Goal: Navigation & Orientation: Find specific page/section

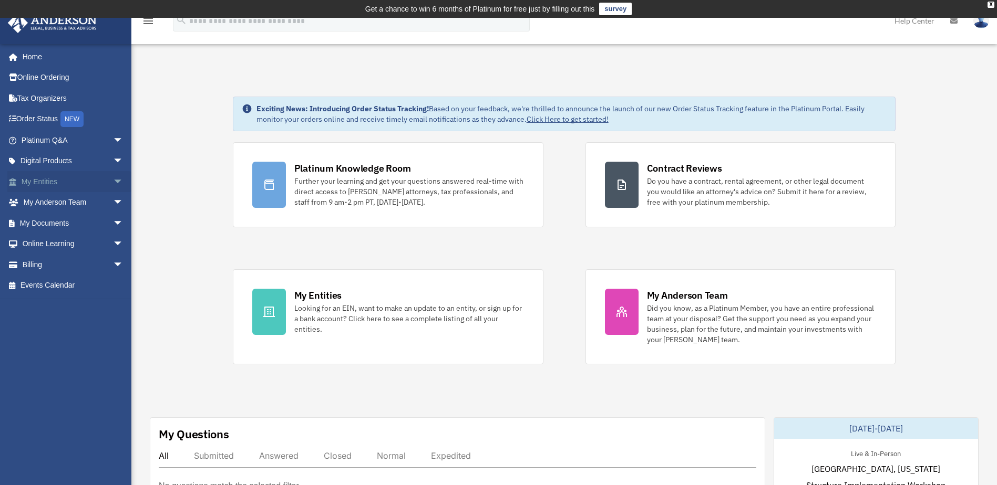
click at [90, 179] on link "My Entities arrow_drop_down" at bounding box center [73, 181] width 132 height 21
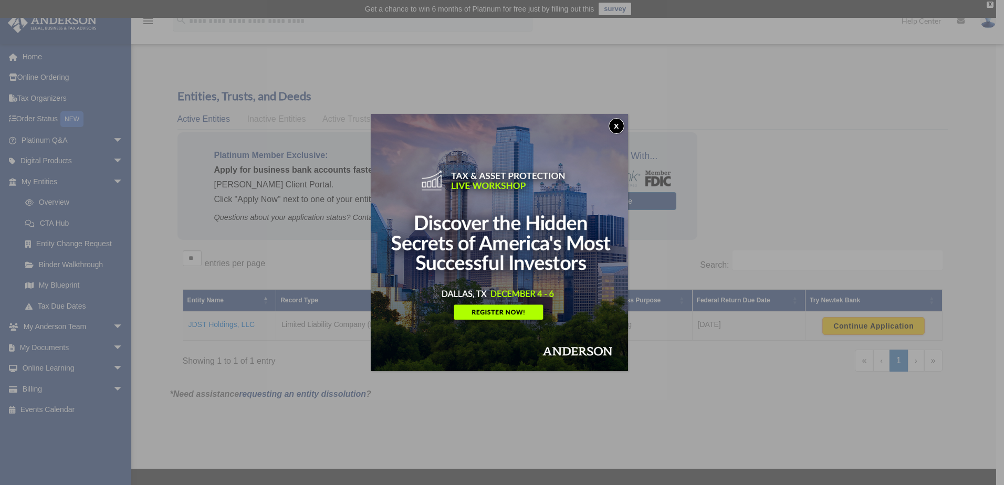
click at [619, 122] on button "x" at bounding box center [617, 126] width 16 height 16
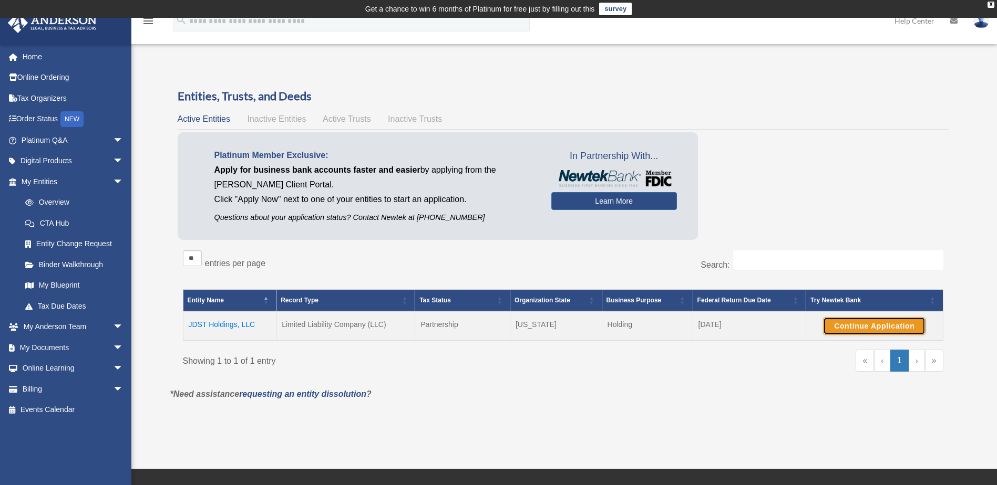
click at [888, 320] on button "Continue Application" at bounding box center [874, 326] width 102 height 18
click at [884, 327] on button "Continue Application" at bounding box center [874, 326] width 102 height 18
click at [77, 302] on link "Tax Due Dates" at bounding box center [77, 306] width 124 height 21
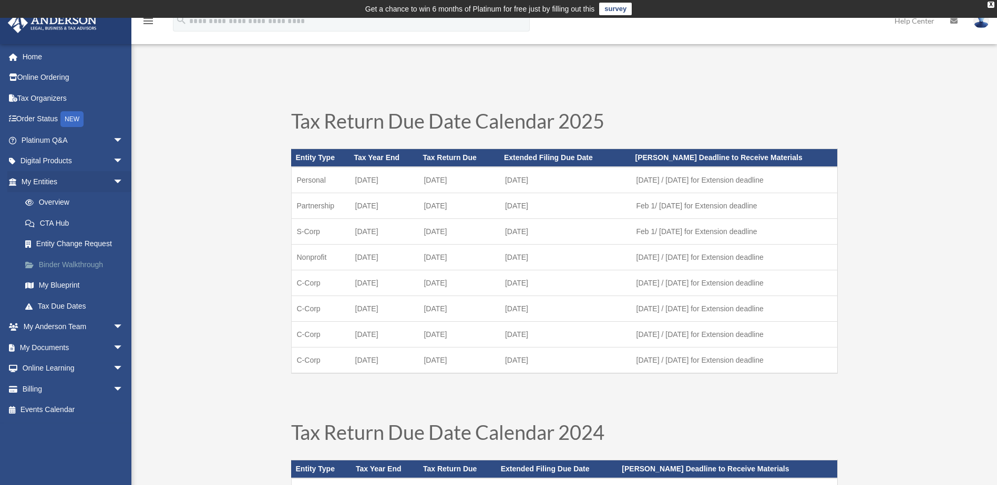
click at [88, 261] on link "Binder Walkthrough" at bounding box center [77, 264] width 124 height 21
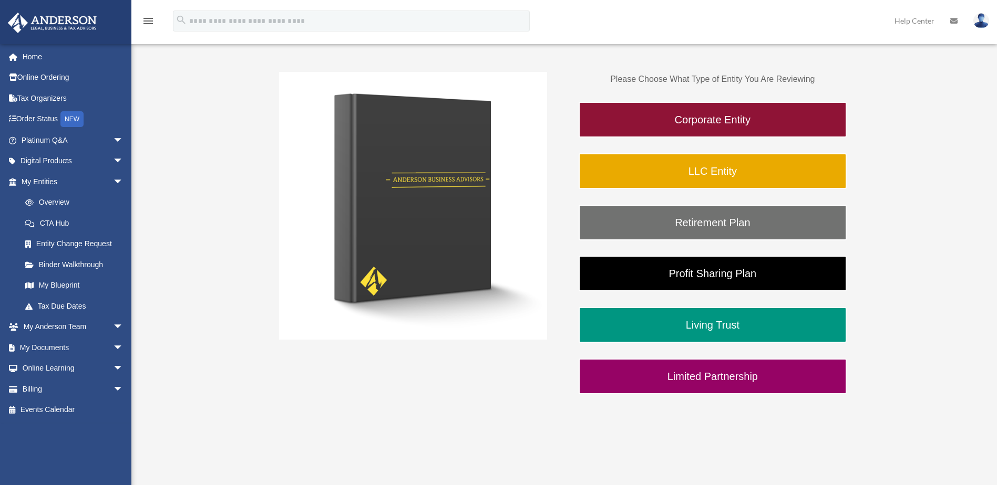
scroll to position [210, 0]
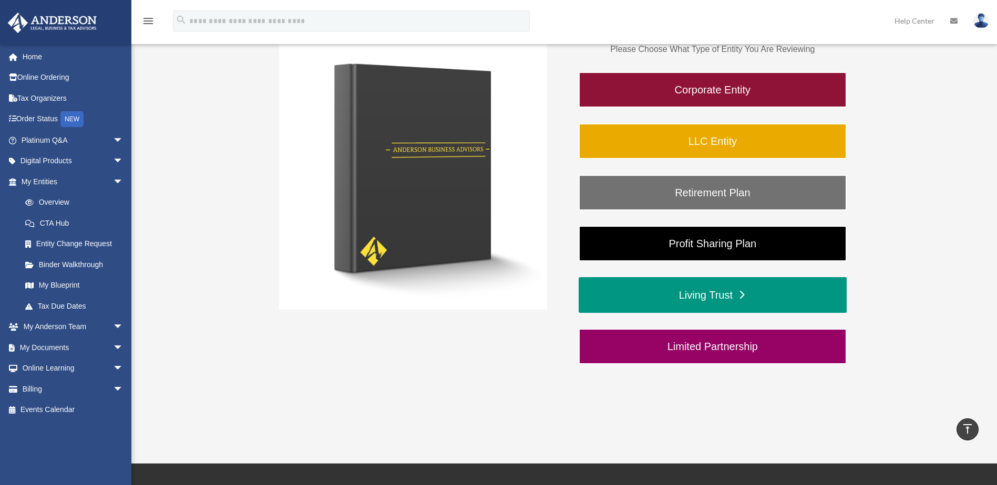
click at [745, 299] on link "Living Trust" at bounding box center [712, 295] width 268 height 36
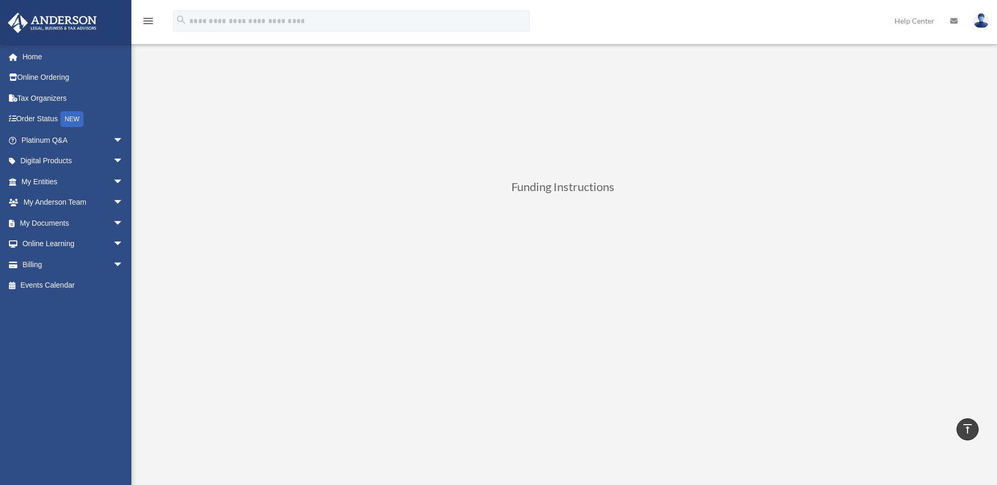
scroll to position [303, 0]
click at [86, 264] on link "Billing arrow_drop_down" at bounding box center [73, 264] width 132 height 21
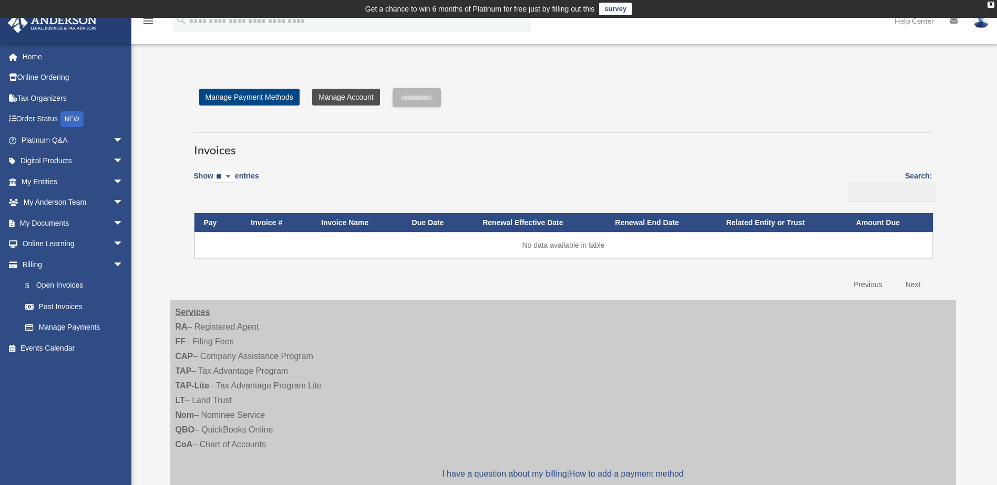
click at [342, 95] on link "Manage Account" at bounding box center [345, 97] width 67 height 17
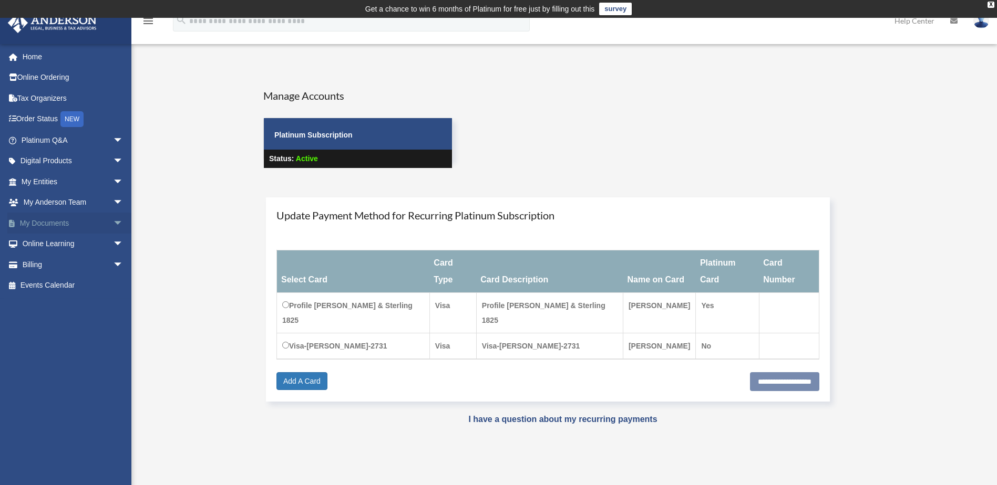
click at [42, 216] on link "My Documents arrow_drop_down" at bounding box center [73, 223] width 132 height 21
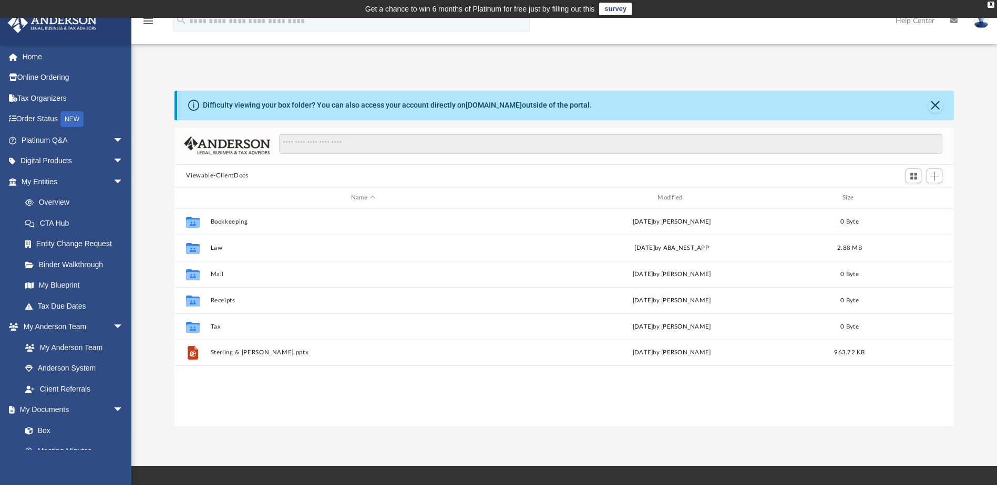
scroll to position [231, 771]
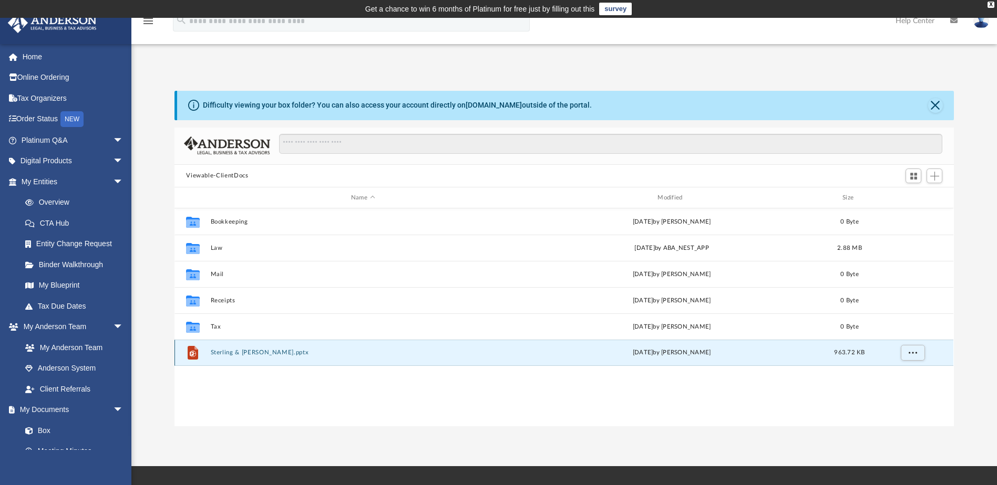
click at [314, 354] on button "Sterling & [PERSON_NAME].pptx" at bounding box center [363, 353] width 304 height 7
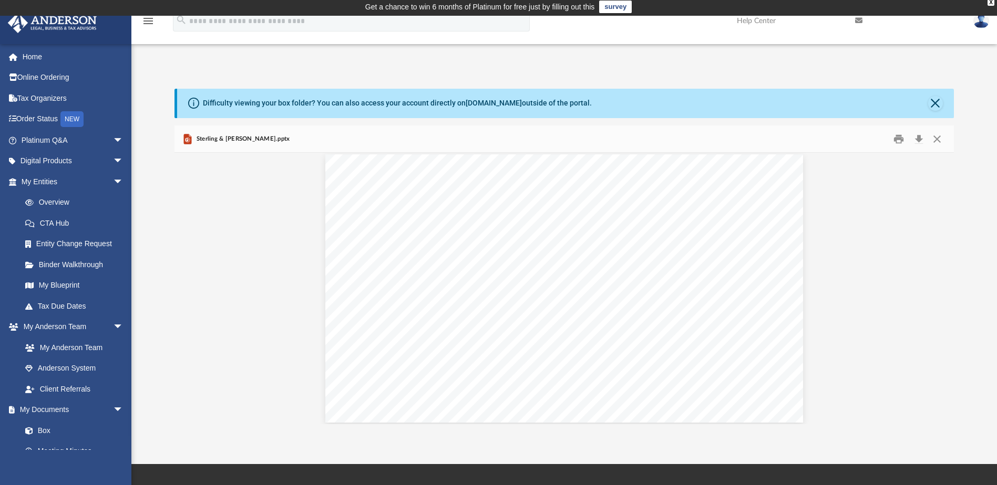
scroll to position [0, 0]
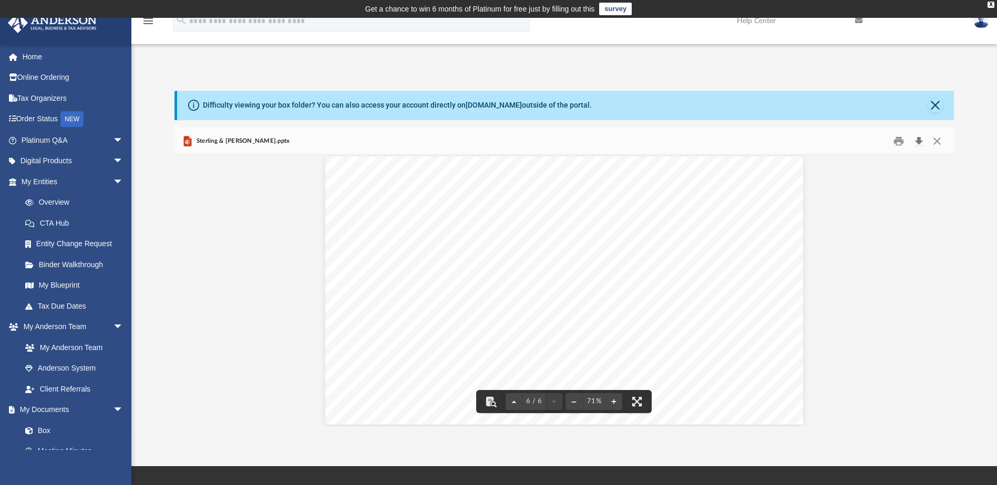
click at [917, 136] on button "Download" at bounding box center [918, 141] width 19 height 16
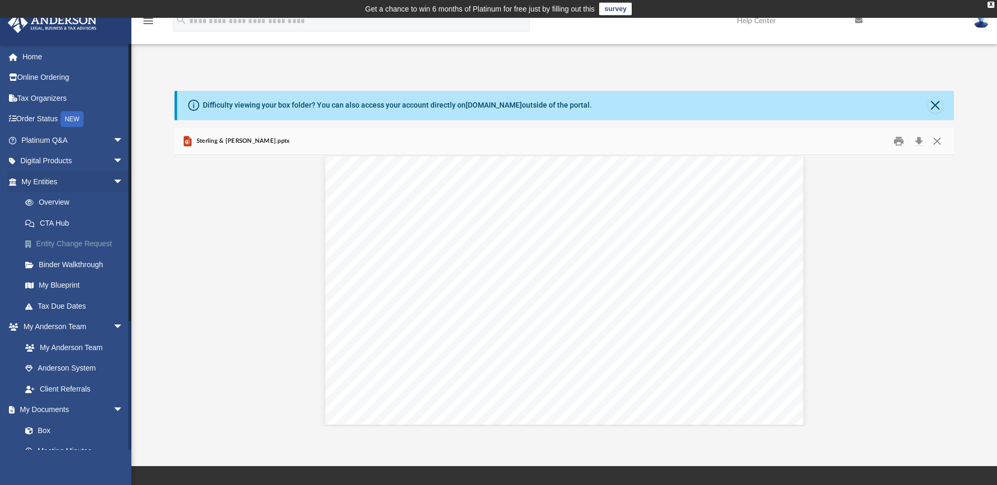
click at [68, 242] on link "Entity Change Request" at bounding box center [77, 244] width 124 height 21
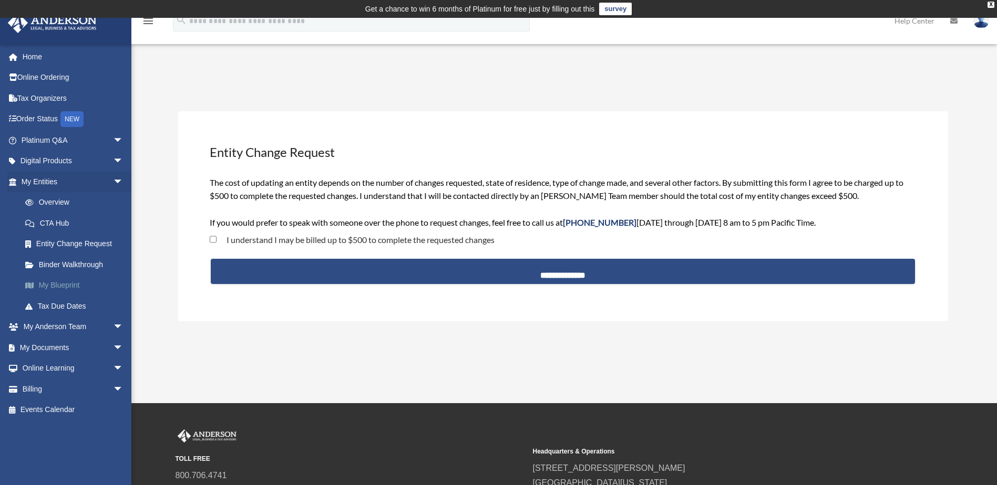
click at [75, 281] on link "My Blueprint" at bounding box center [77, 285] width 124 height 21
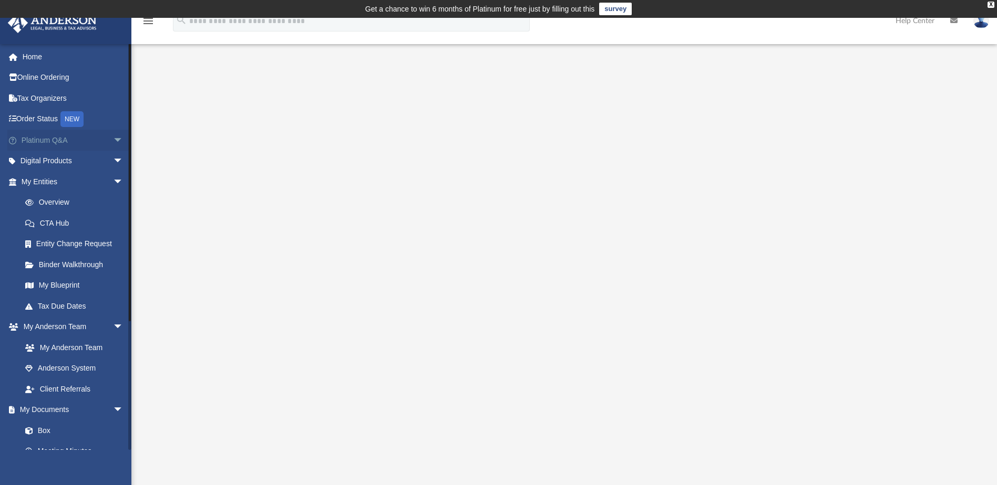
click at [84, 137] on link "Platinum Q&A arrow_drop_down" at bounding box center [73, 140] width 132 height 21
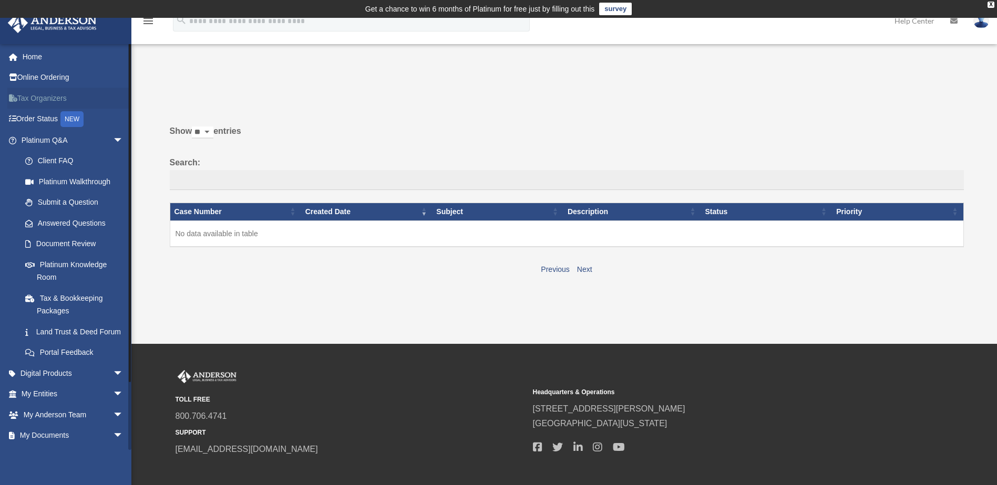
click at [64, 92] on link "Tax Organizers" at bounding box center [73, 98] width 132 height 21
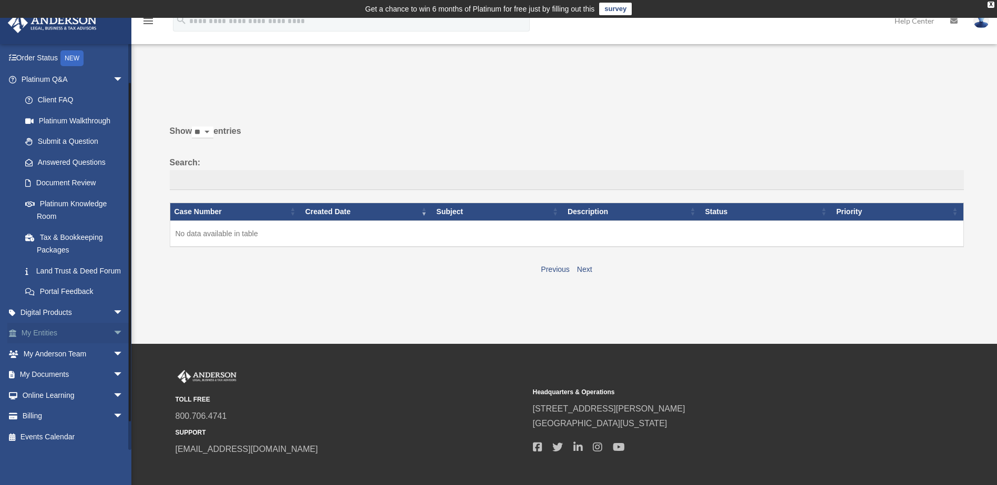
scroll to position [74, 0]
click at [69, 352] on link "My Anderson Team arrow_drop_down" at bounding box center [73, 354] width 132 height 21
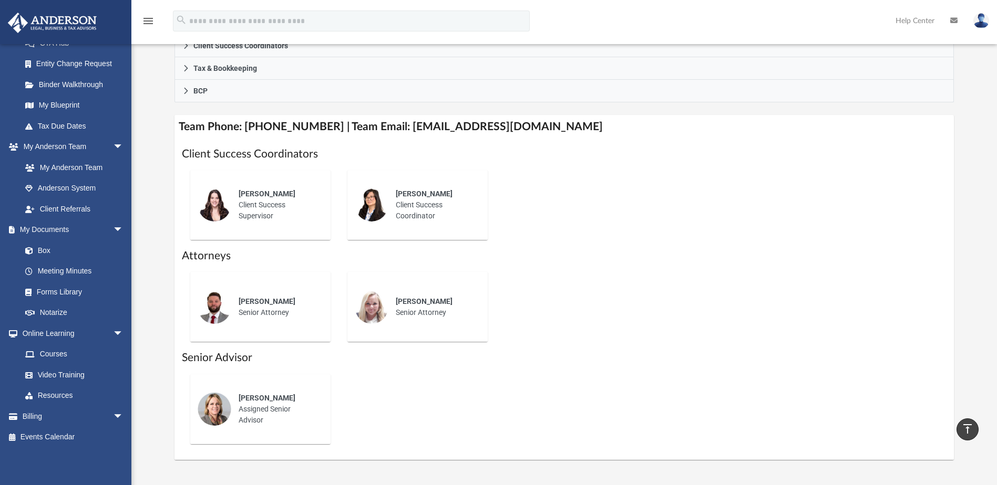
scroll to position [315, 0]
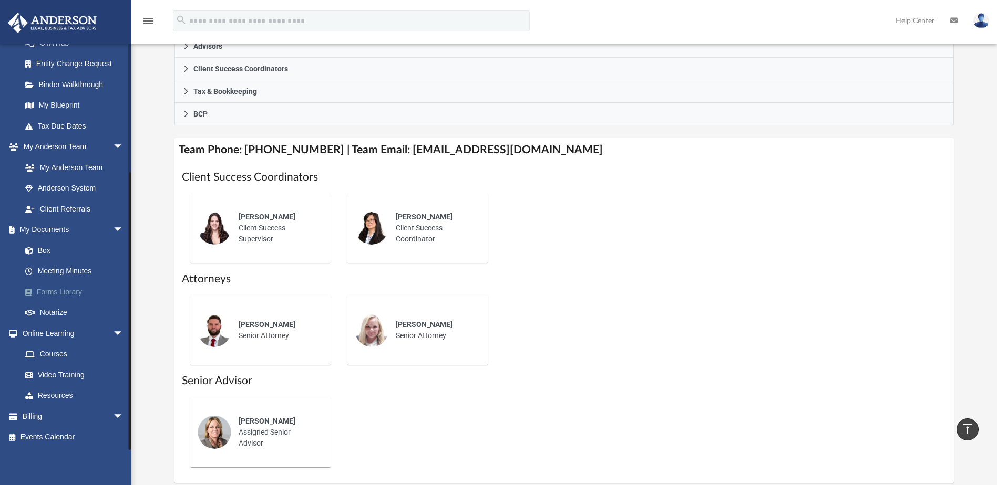
click at [55, 285] on link "Forms Library" at bounding box center [77, 292] width 124 height 21
